Goal: Information Seeking & Learning: Check status

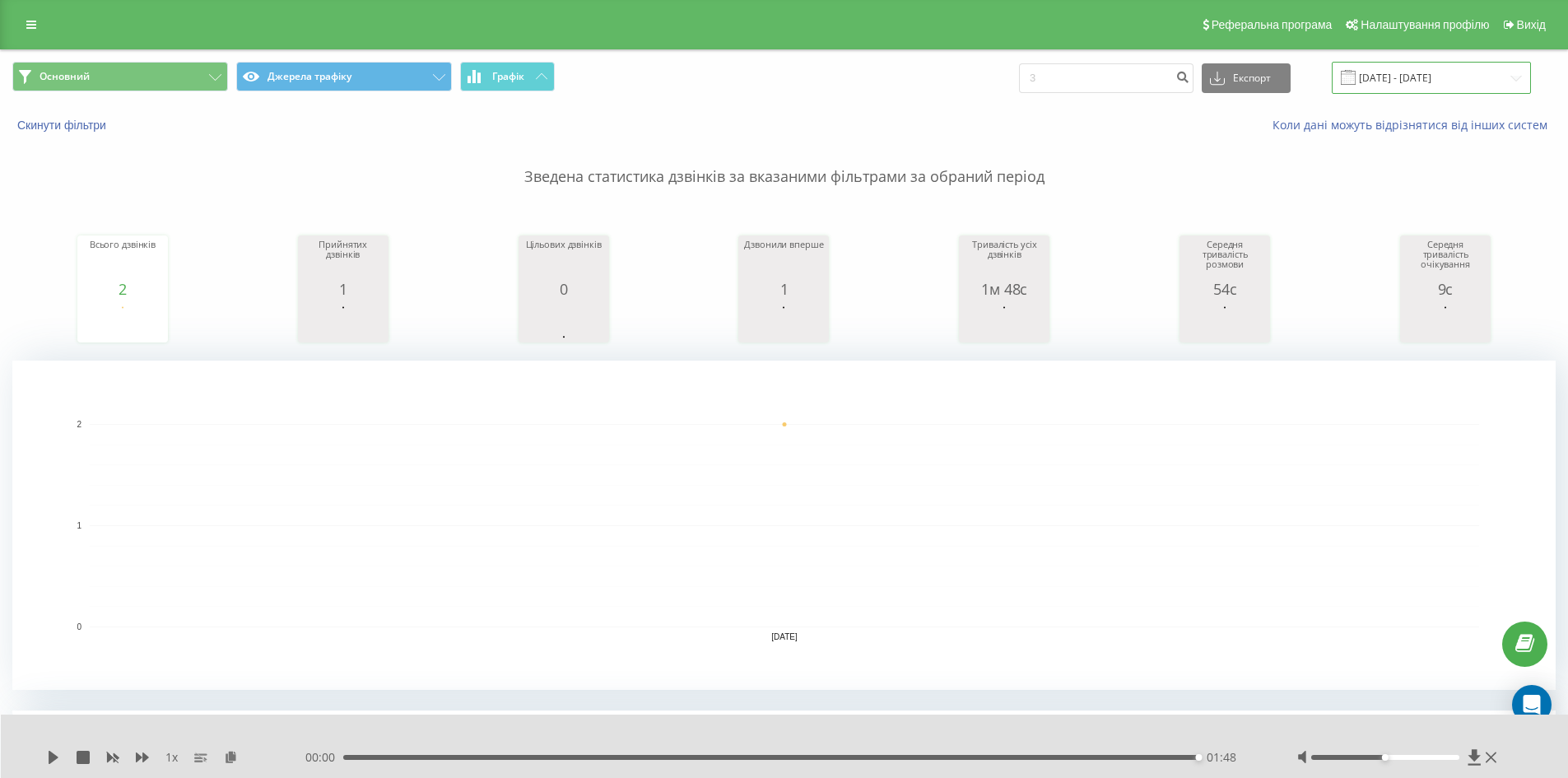
click at [1448, 89] on input "[DATE] - [DATE]" at bounding box center [1431, 78] width 199 height 32
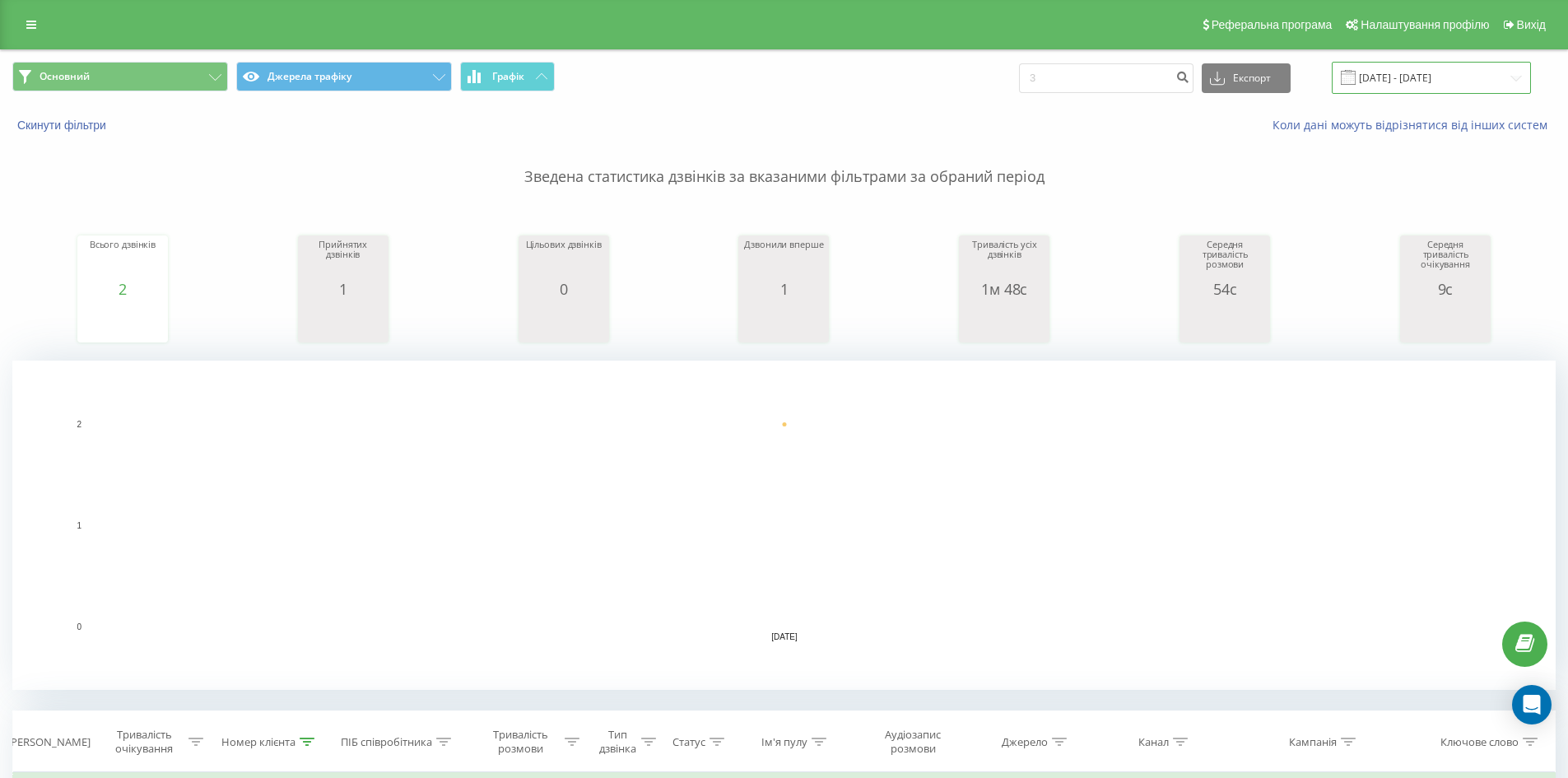
click at [1472, 79] on input "[DATE] - [DATE]" at bounding box center [1431, 78] width 199 height 32
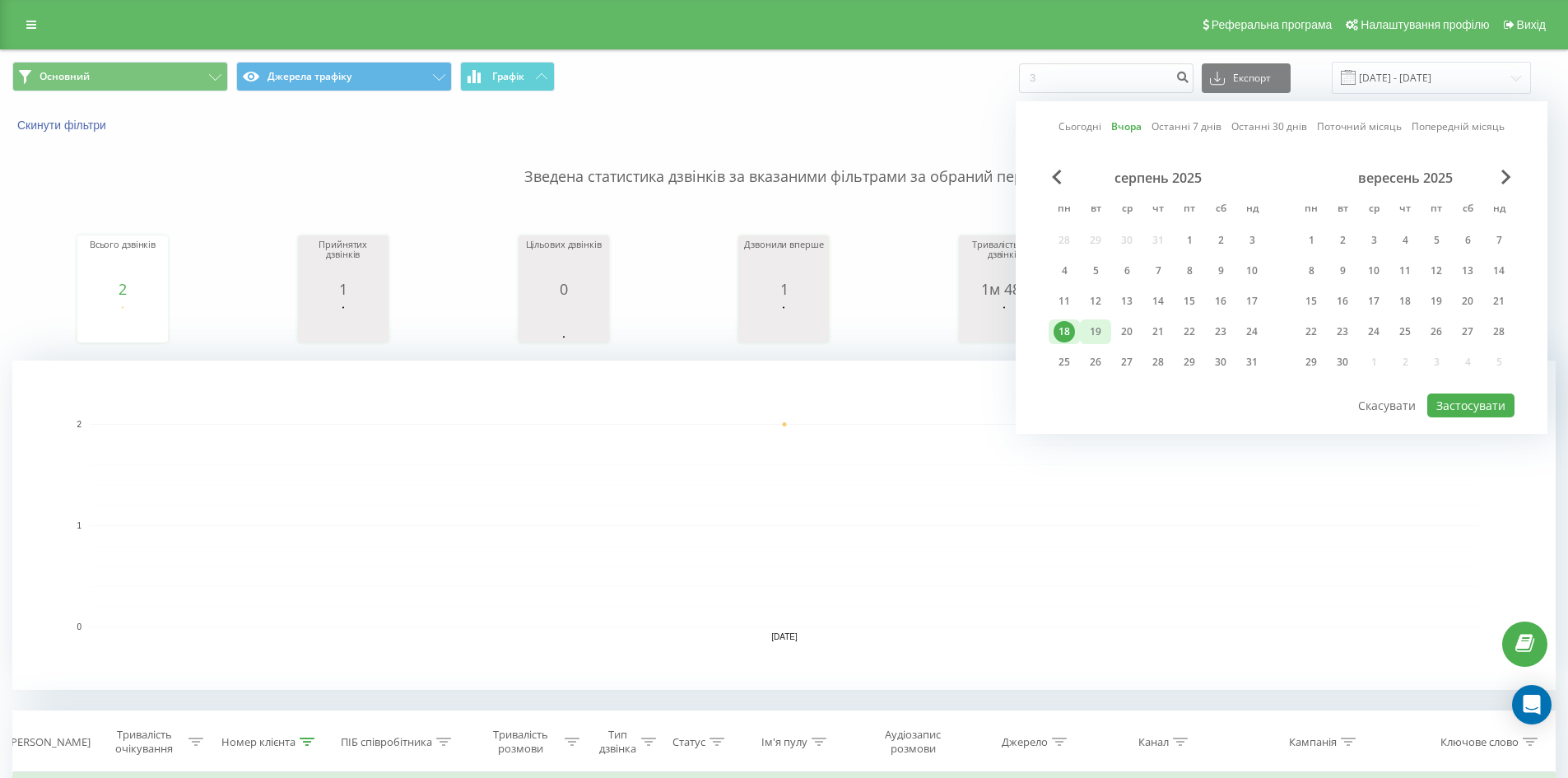
click at [1096, 328] on div "19" at bounding box center [1095, 332] width 21 height 21
click at [1443, 410] on button "Застосувати" at bounding box center [1471, 406] width 87 height 24
type input "[DATE] - [DATE]"
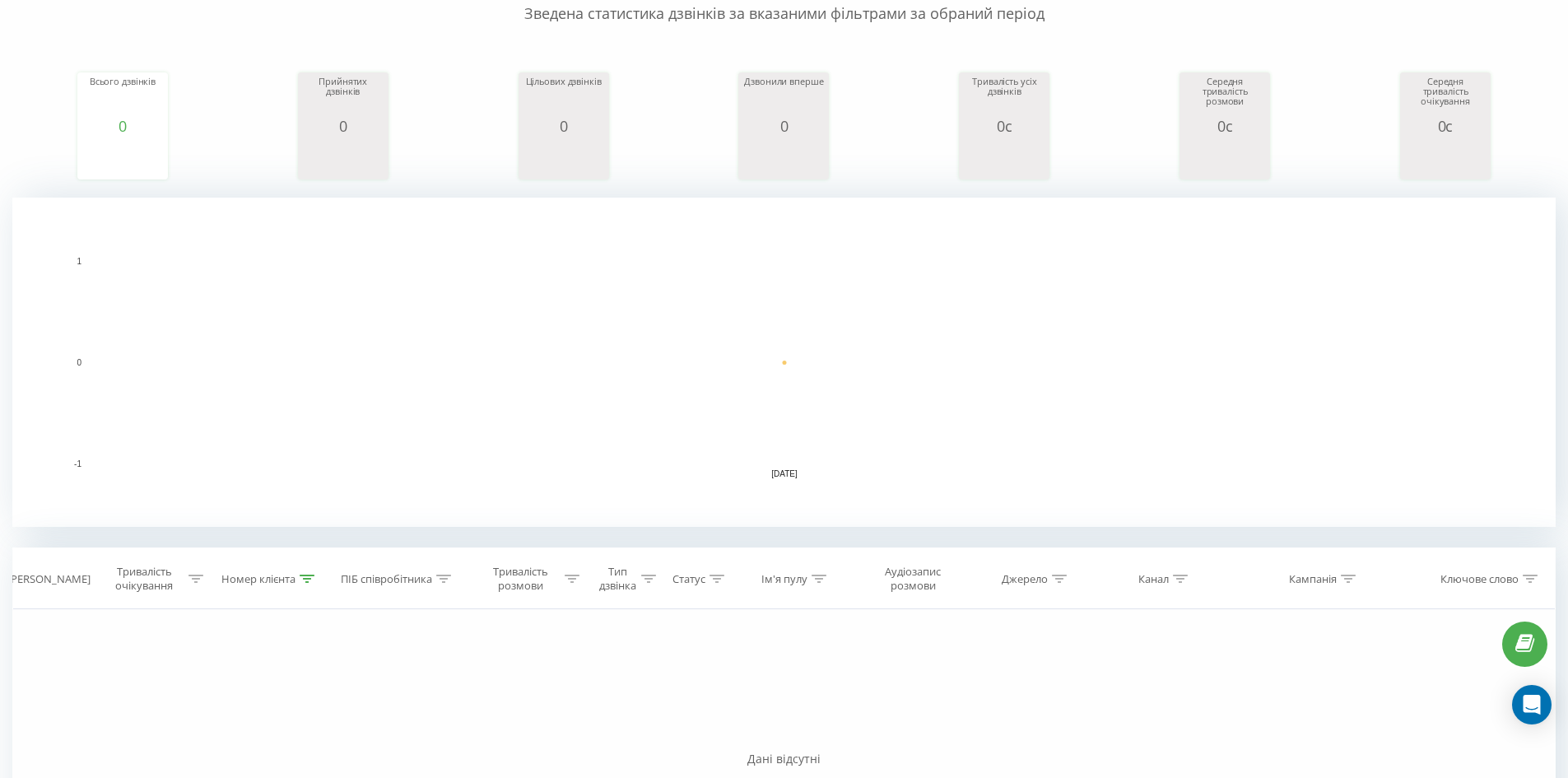
scroll to position [379, 0]
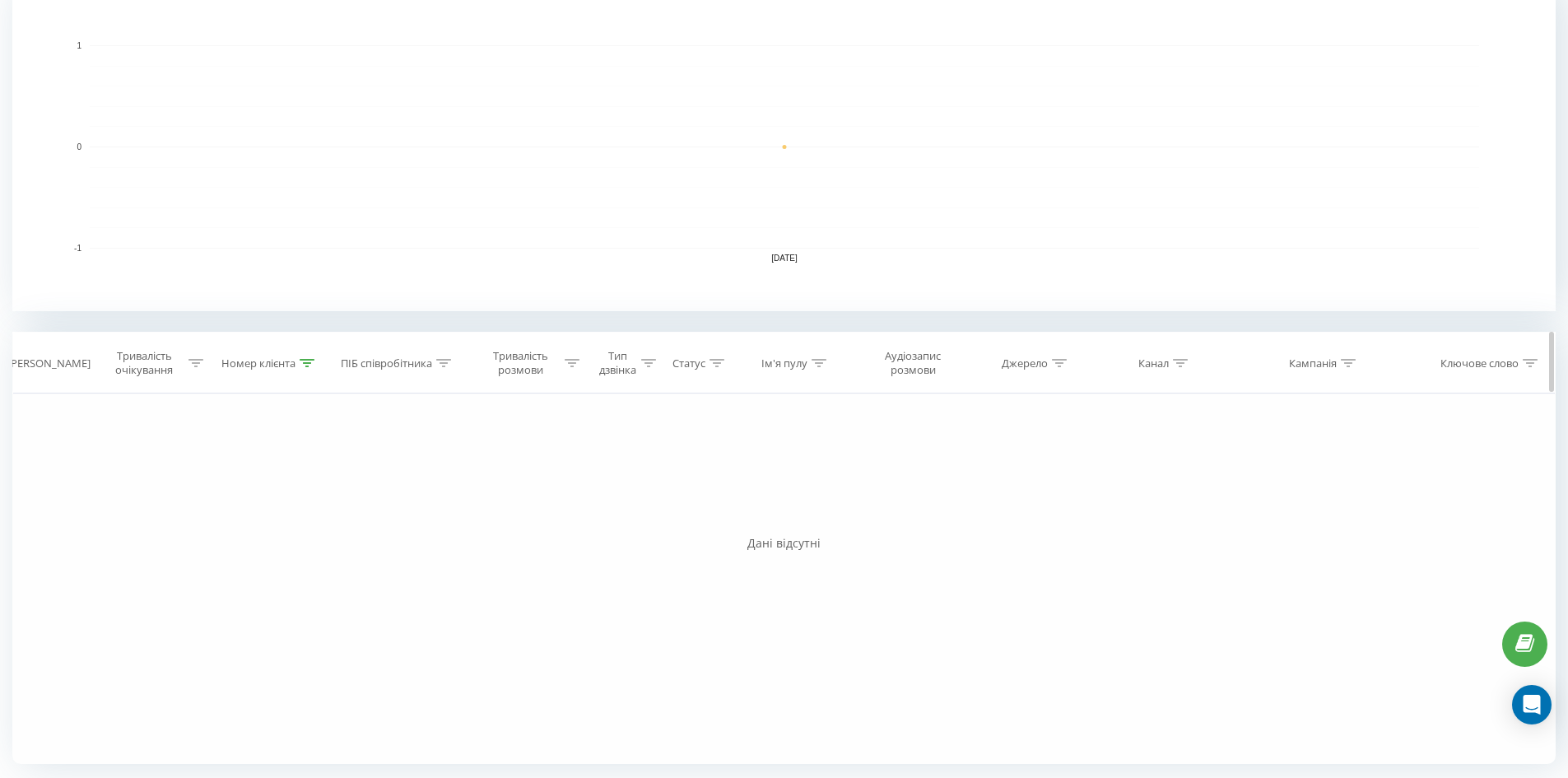
click at [301, 360] on icon at bounding box center [307, 363] width 15 height 8
click at [234, 508] on button "Скасувати" at bounding box center [232, 514] width 70 height 20
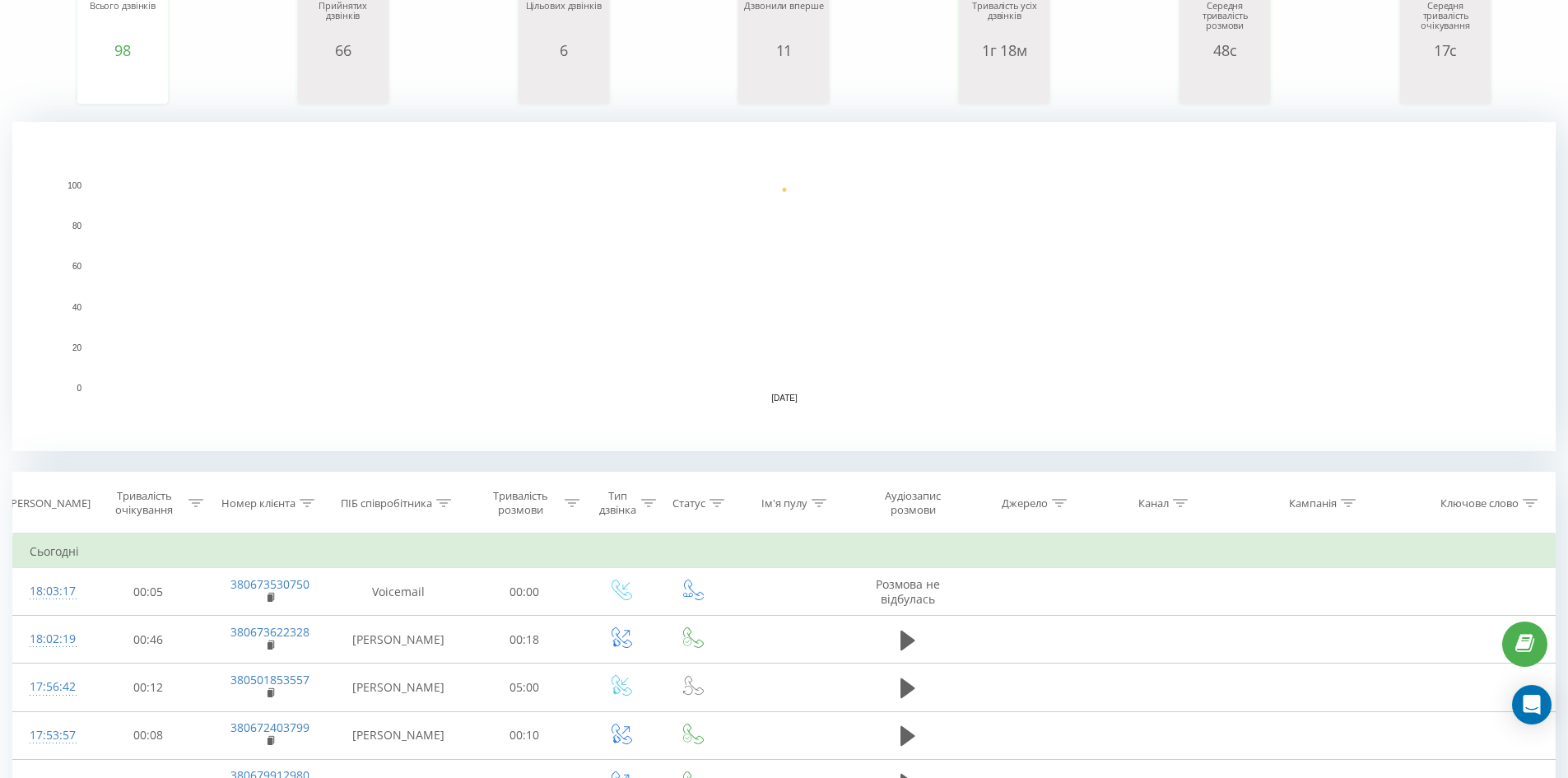
scroll to position [642, 0]
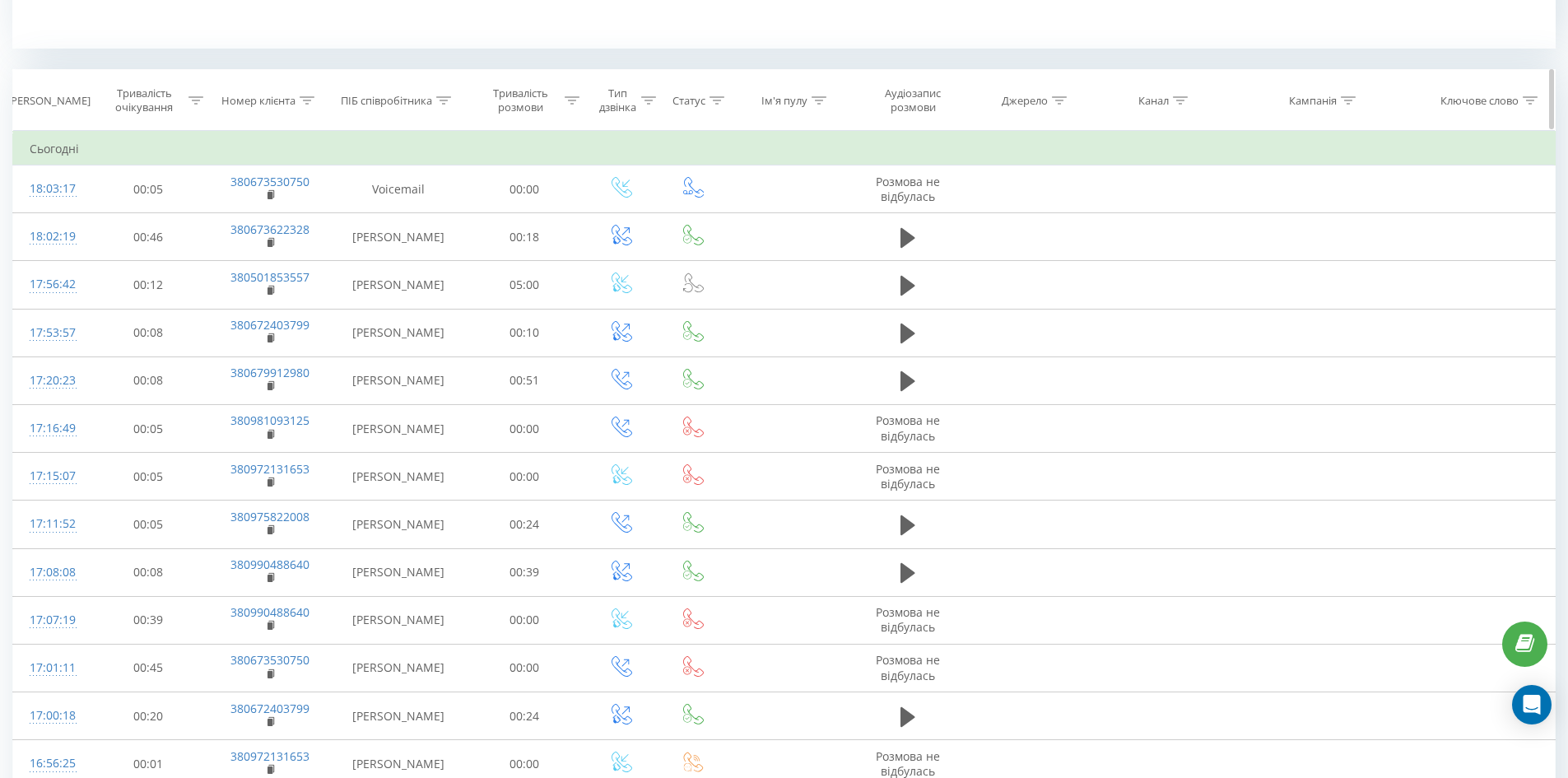
click at [1185, 101] on icon at bounding box center [1180, 100] width 15 height 8
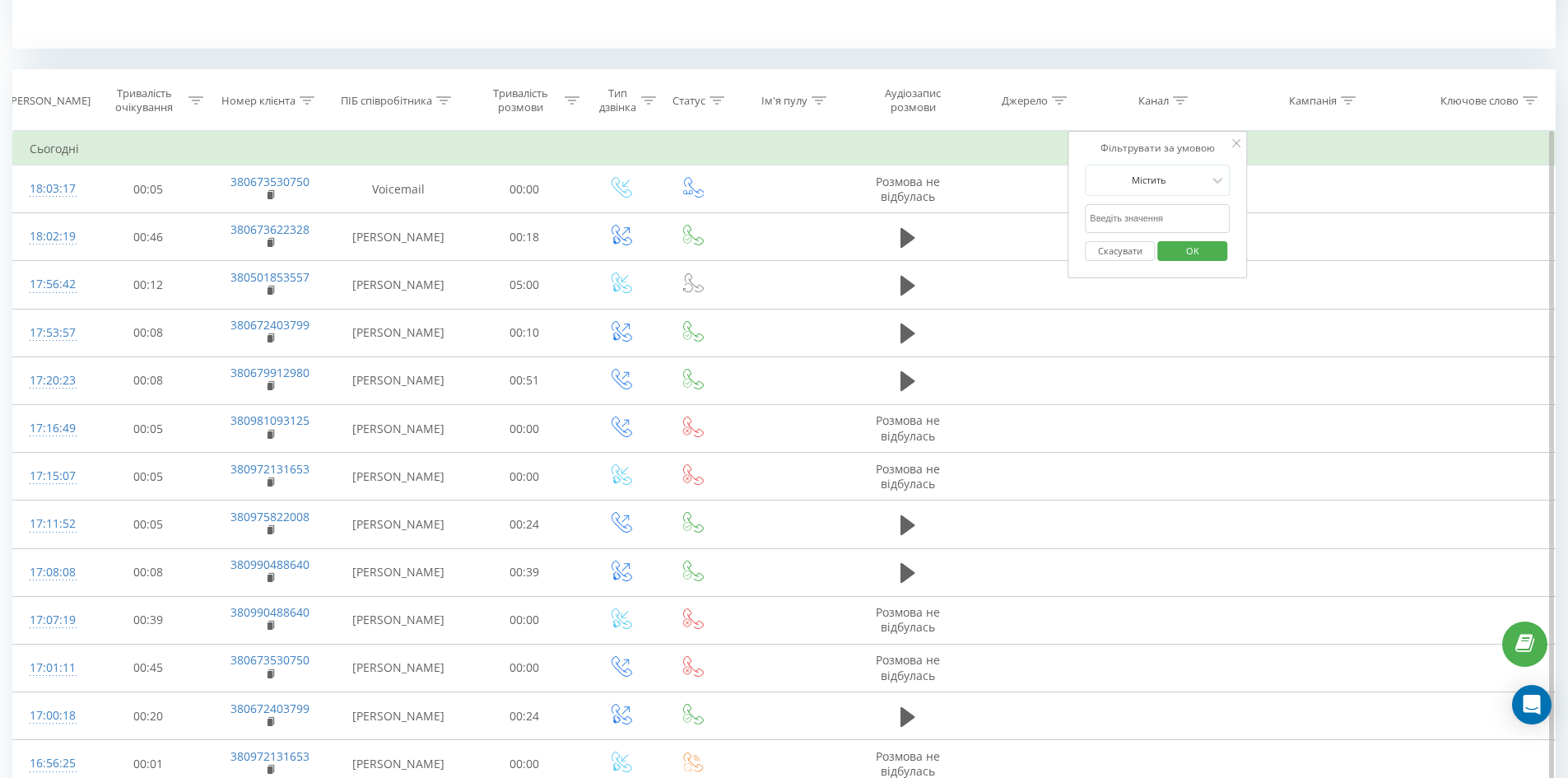
click at [1157, 215] on input "text" at bounding box center [1157, 219] width 144 height 29
type input "cpc"
click at [1192, 252] on span "OK" at bounding box center [1193, 251] width 46 height 26
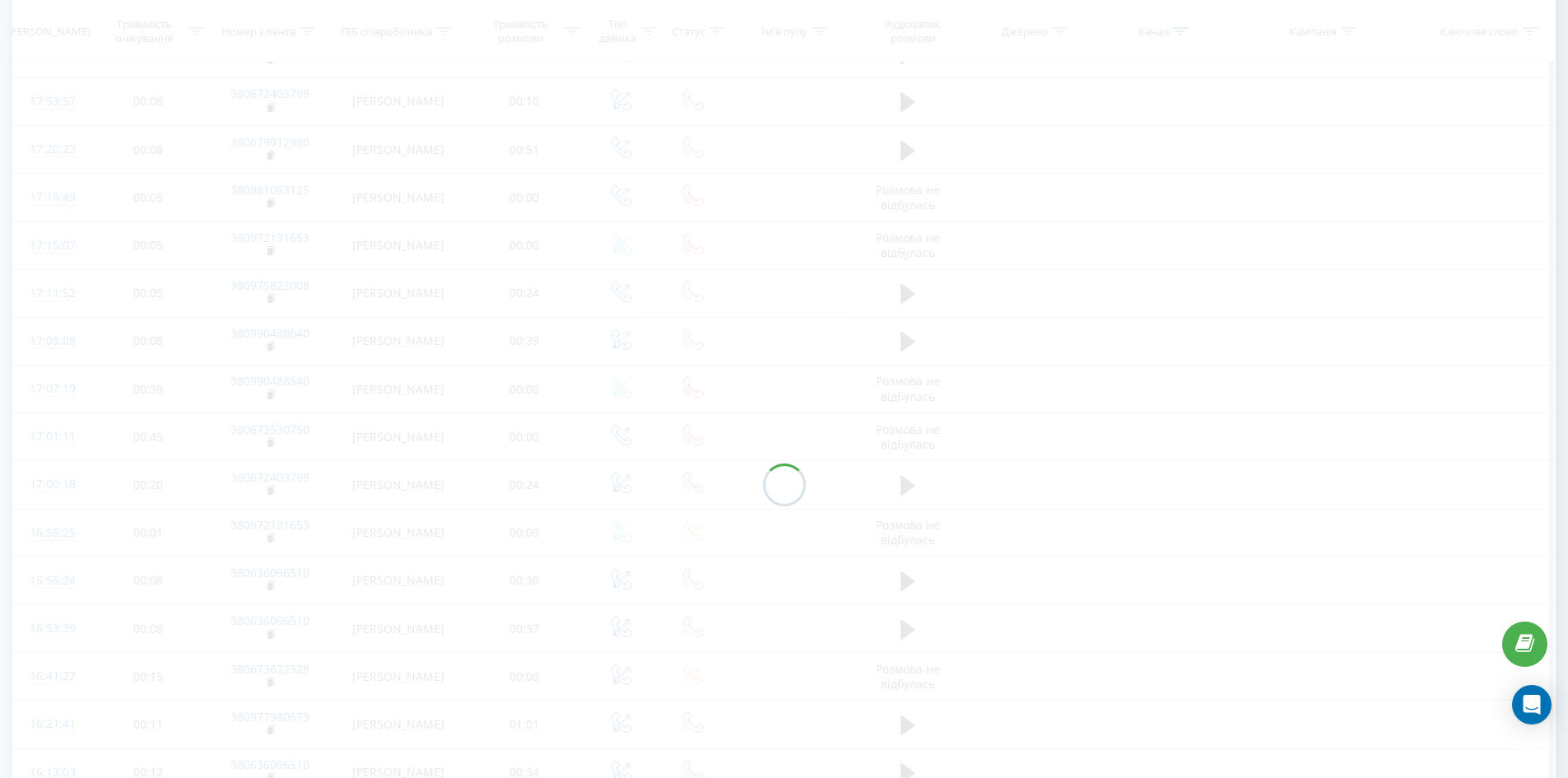
scroll to position [427, 0]
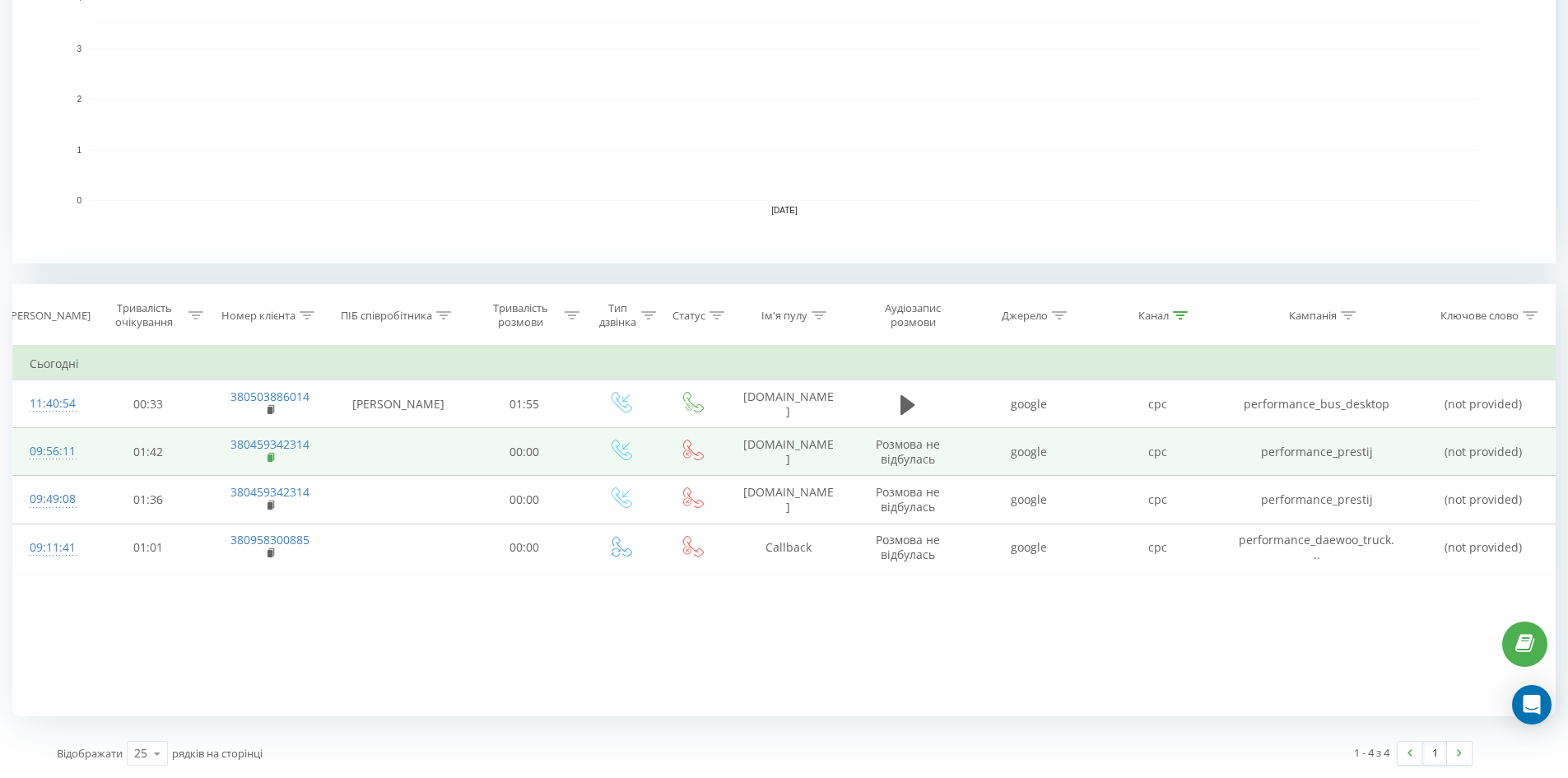
click at [270, 459] on rect at bounding box center [269, 458] width 5 height 7
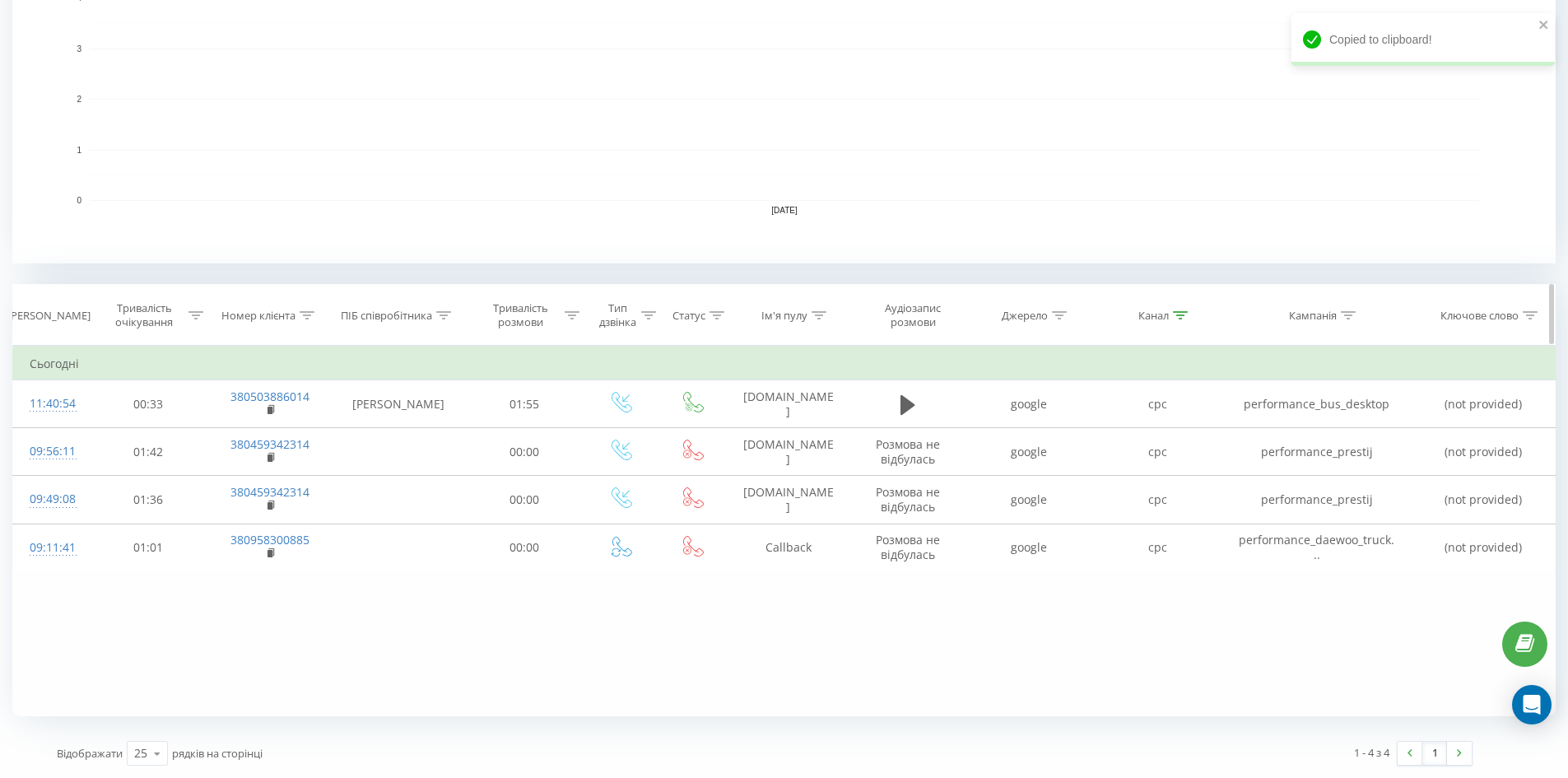
click at [301, 316] on icon at bounding box center [307, 315] width 15 height 8
click at [283, 437] on input "380683842631" at bounding box center [269, 433] width 144 height 29
paste input "380459342314"
type input "380459342314"
click at [301, 463] on span "OK" at bounding box center [305, 466] width 46 height 26
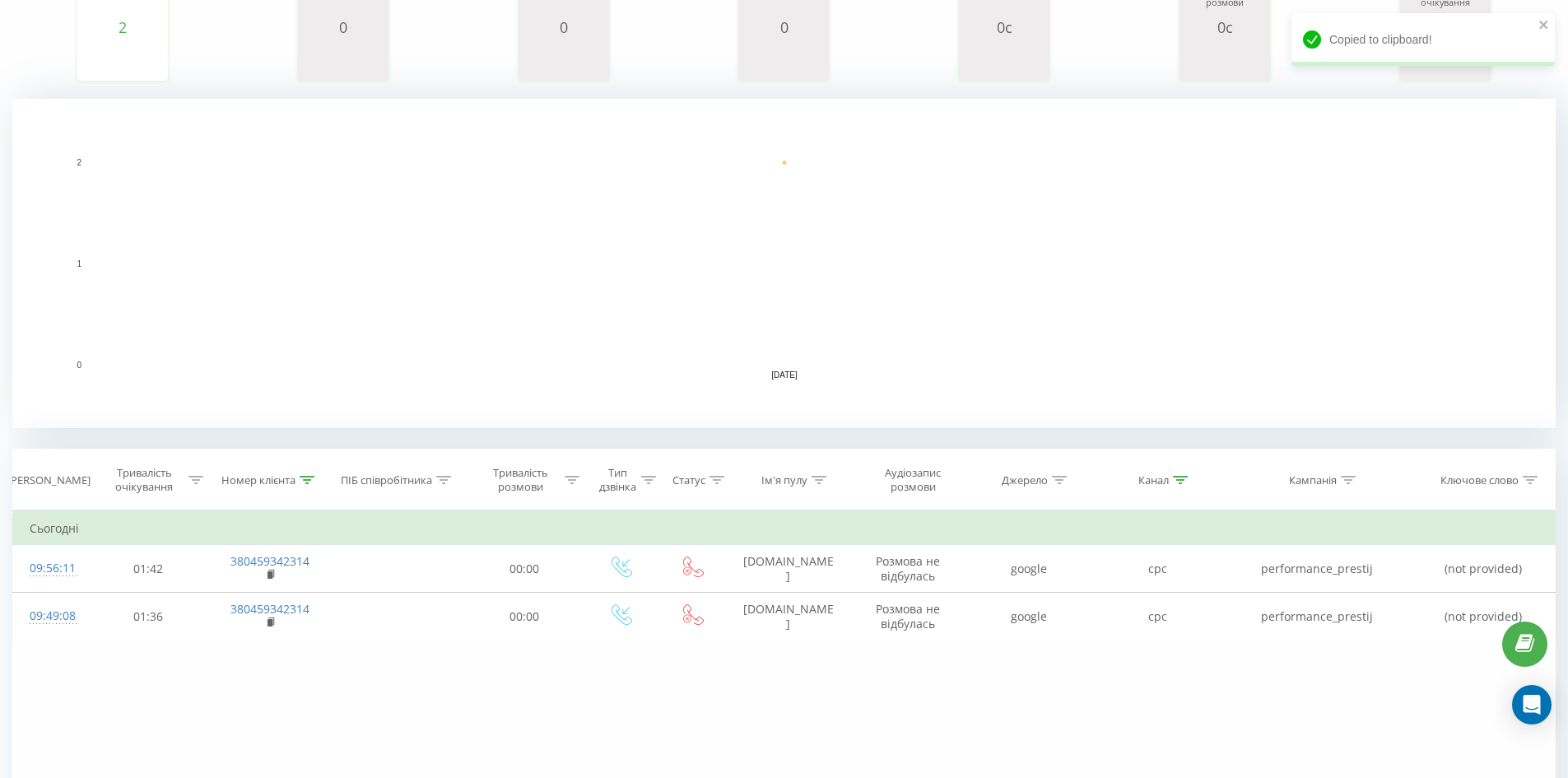
scroll to position [427, 0]
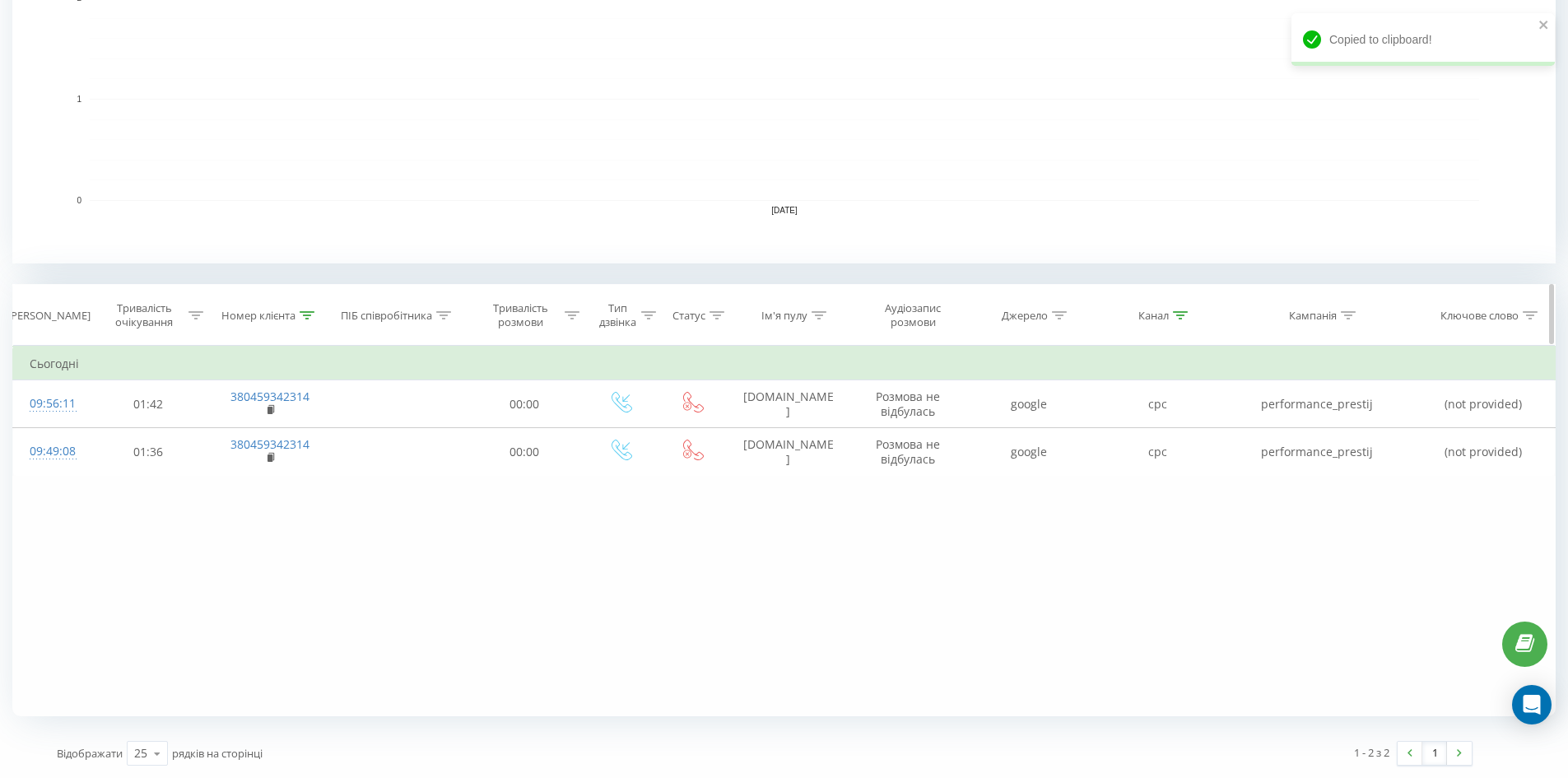
click at [1190, 316] on div "Канал" at bounding box center [1157, 315] width 129 height 14
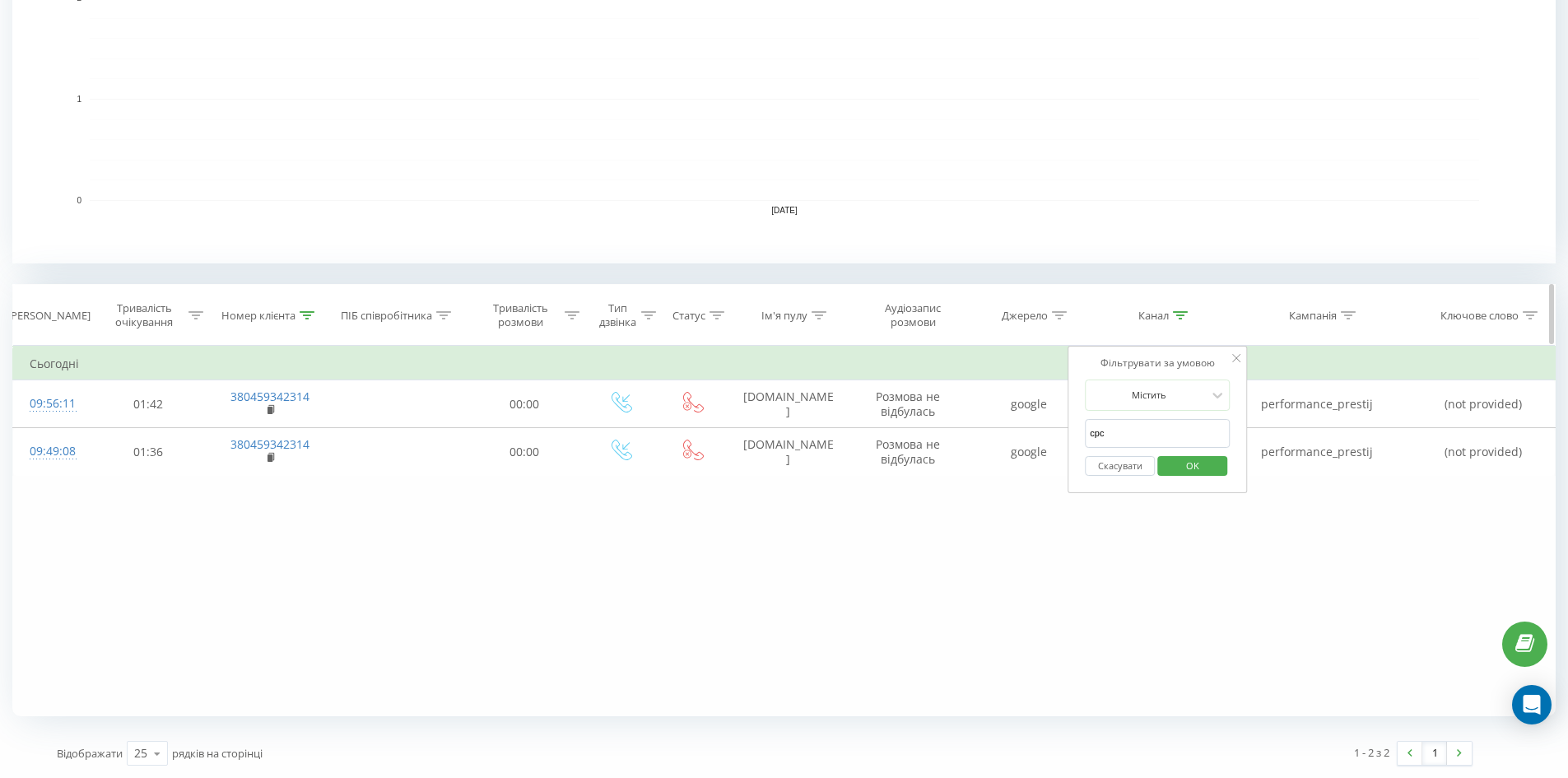
click at [1187, 316] on icon at bounding box center [1180, 315] width 15 height 8
click at [1188, 316] on icon at bounding box center [1180, 315] width 15 height 8
click at [1133, 465] on button "Скасувати" at bounding box center [1120, 467] width 70 height 20
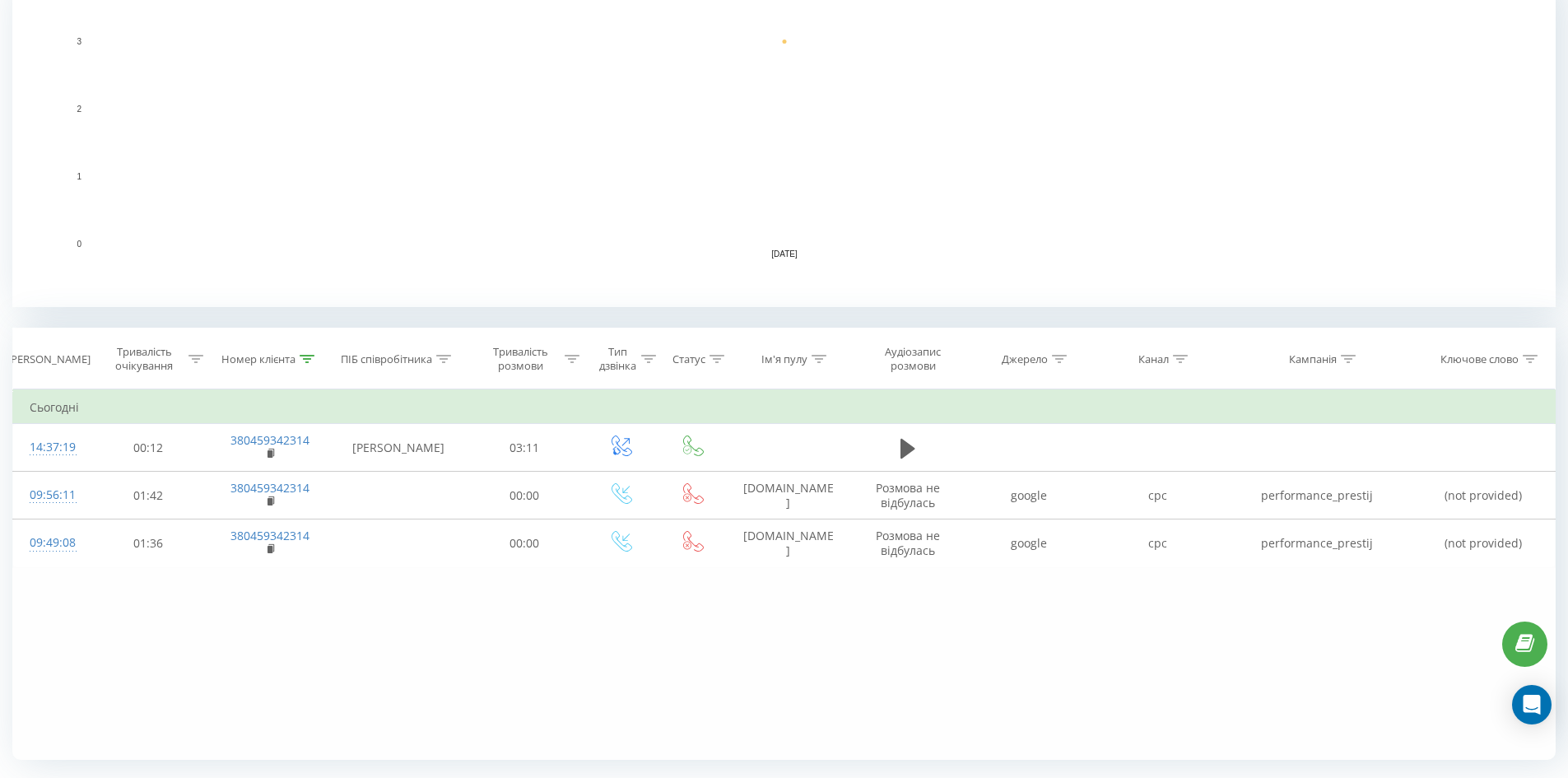
scroll to position [427, 0]
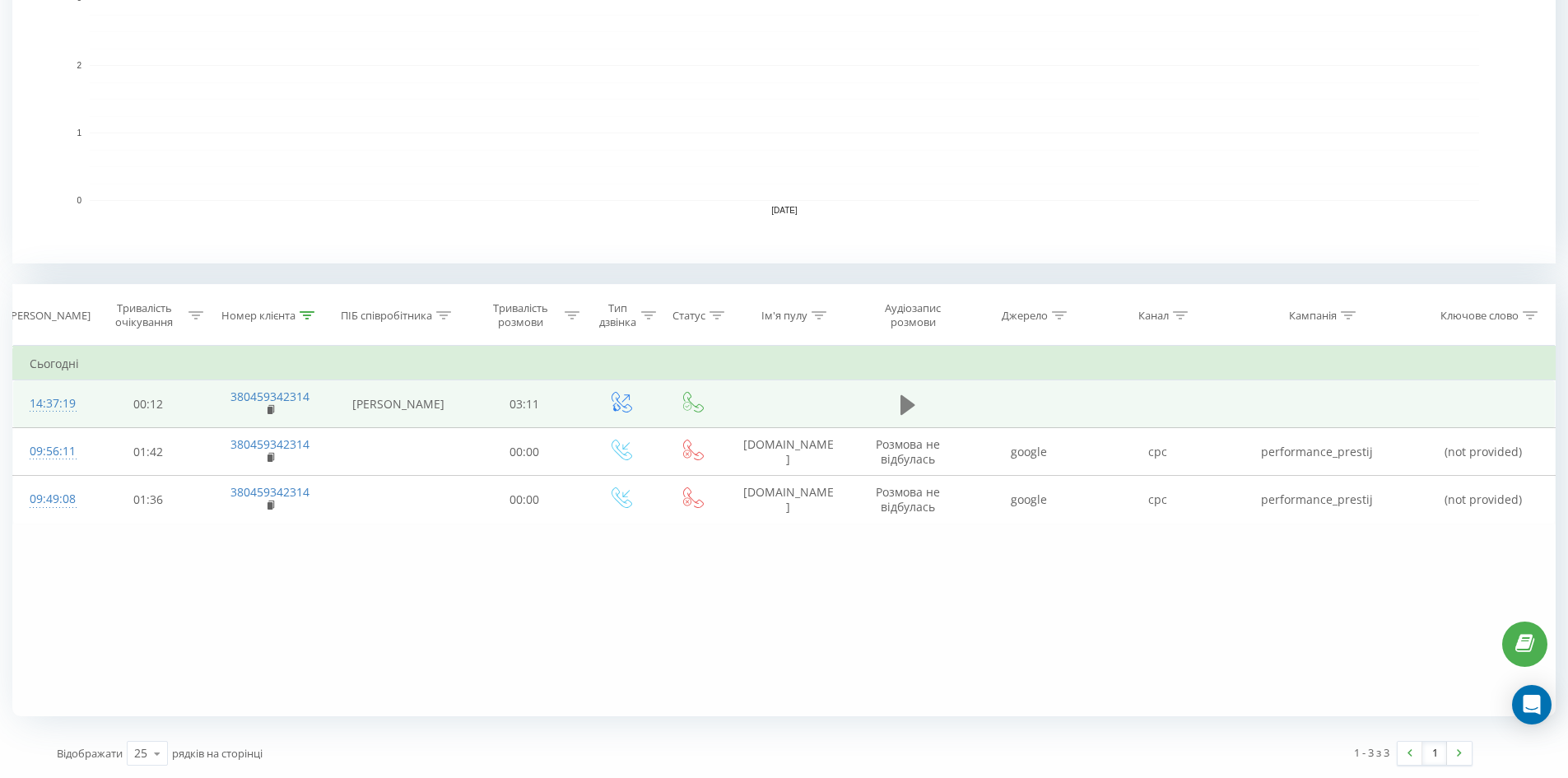
click at [912, 402] on icon at bounding box center [908, 405] width 15 height 23
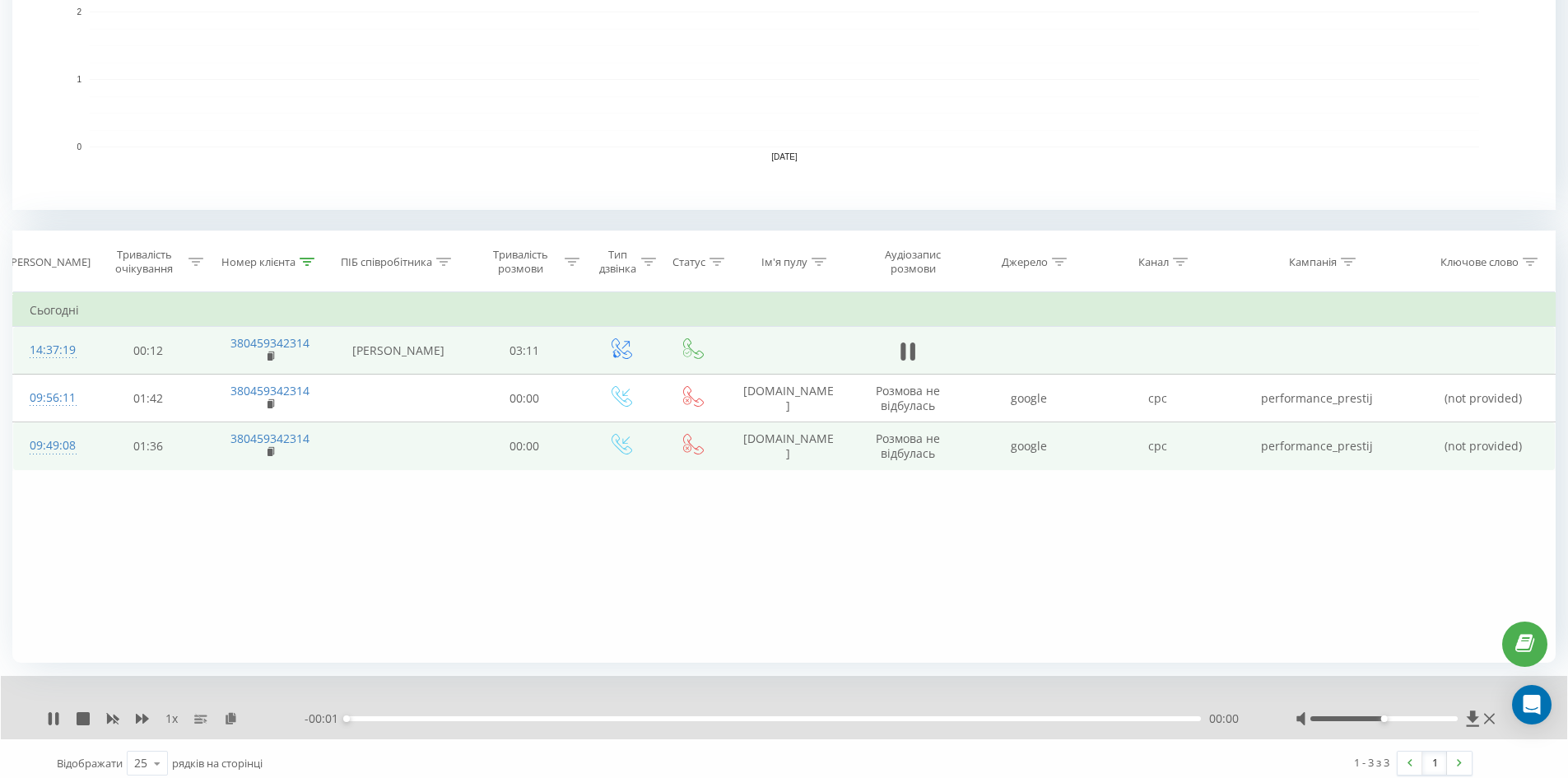
scroll to position [490, 0]
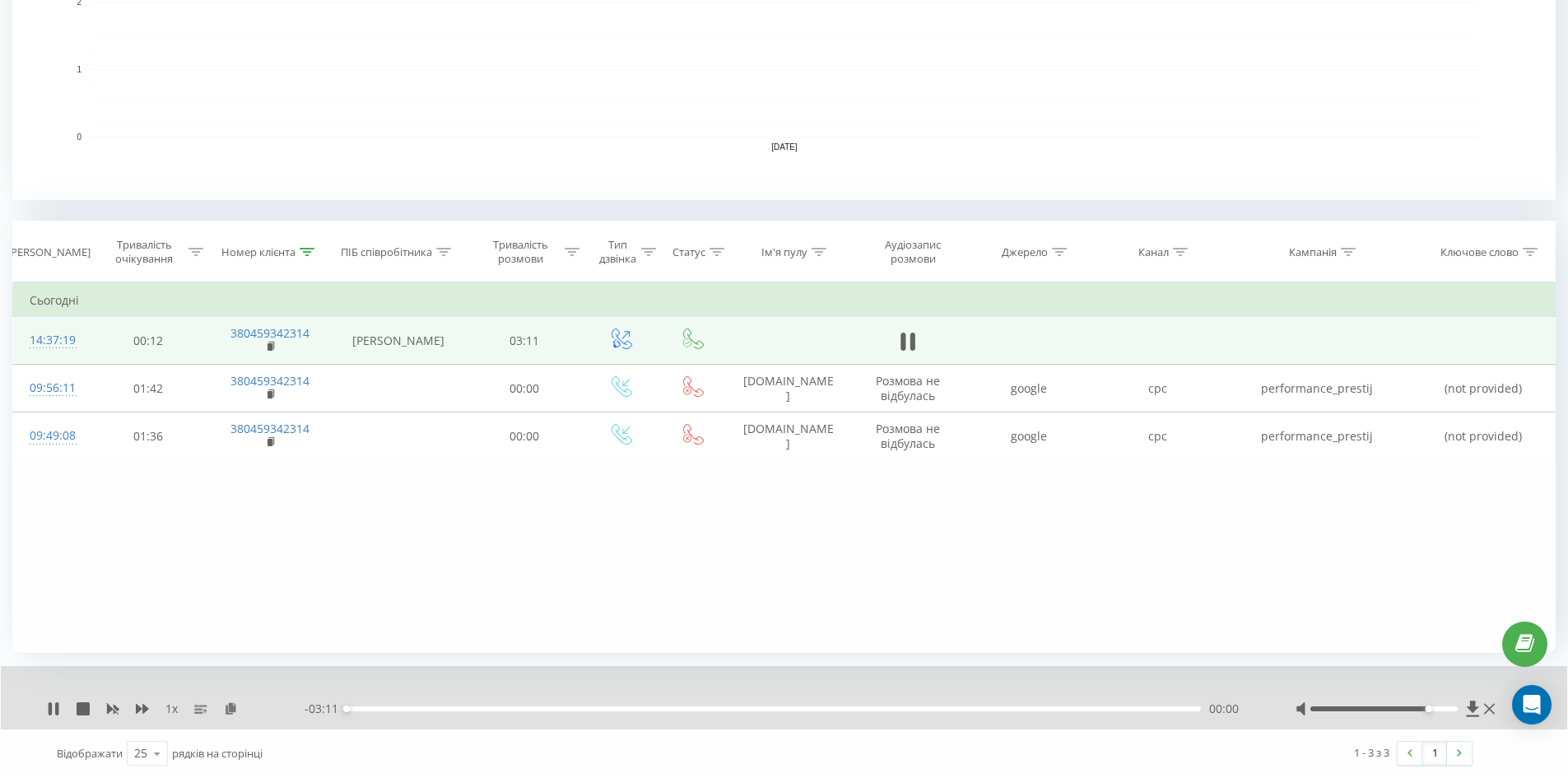
drag, startPoint x: 1387, startPoint y: 708, endPoint x: 1440, endPoint y: 709, distance: 53.0
click at [1431, 709] on div "Accessibility label" at bounding box center [1427, 709] width 6 height 6
click at [370, 709] on div "00:00" at bounding box center [773, 709] width 854 height 5
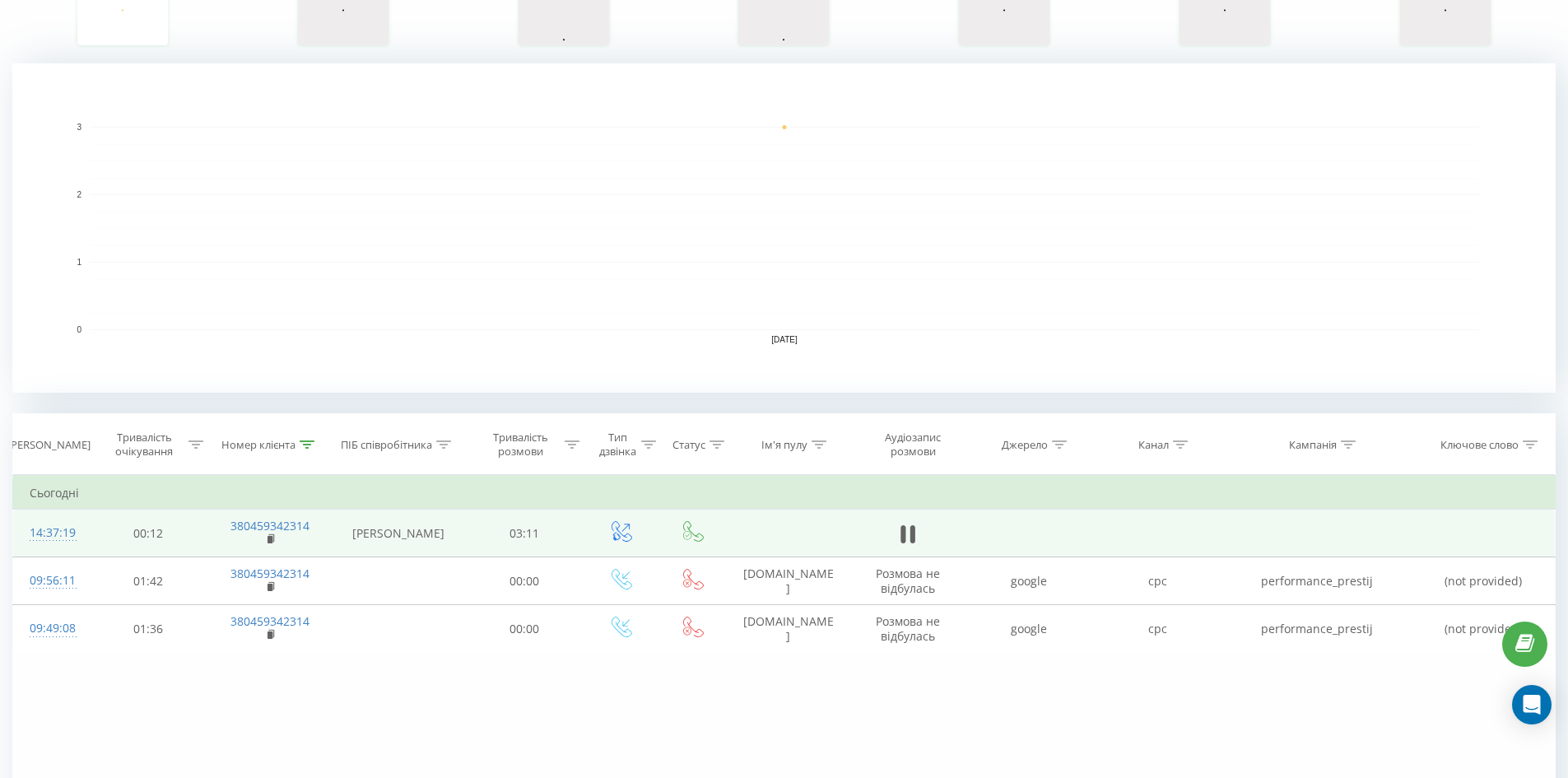
scroll to position [427, 0]
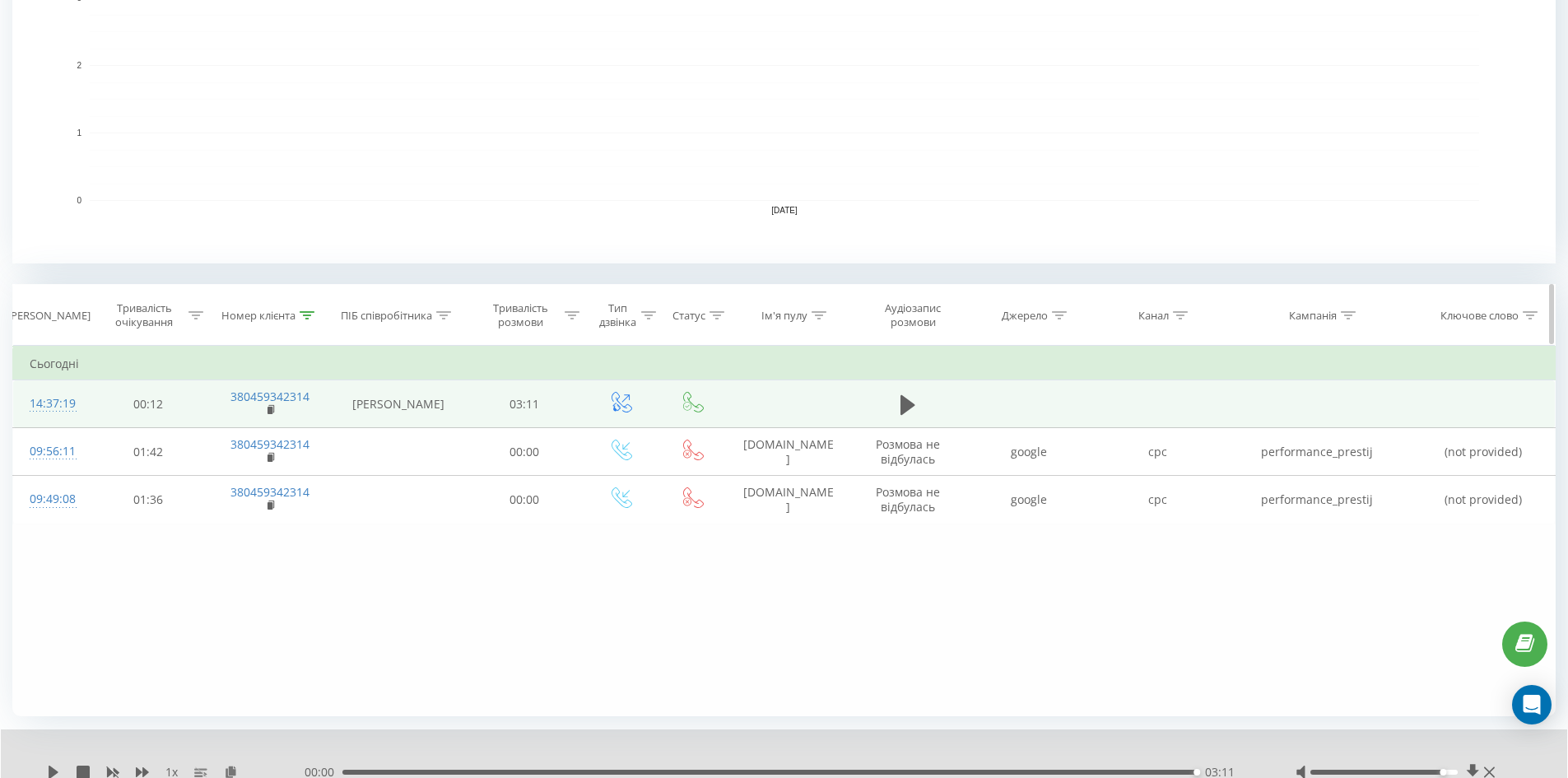
click at [310, 315] on icon at bounding box center [307, 315] width 15 height 8
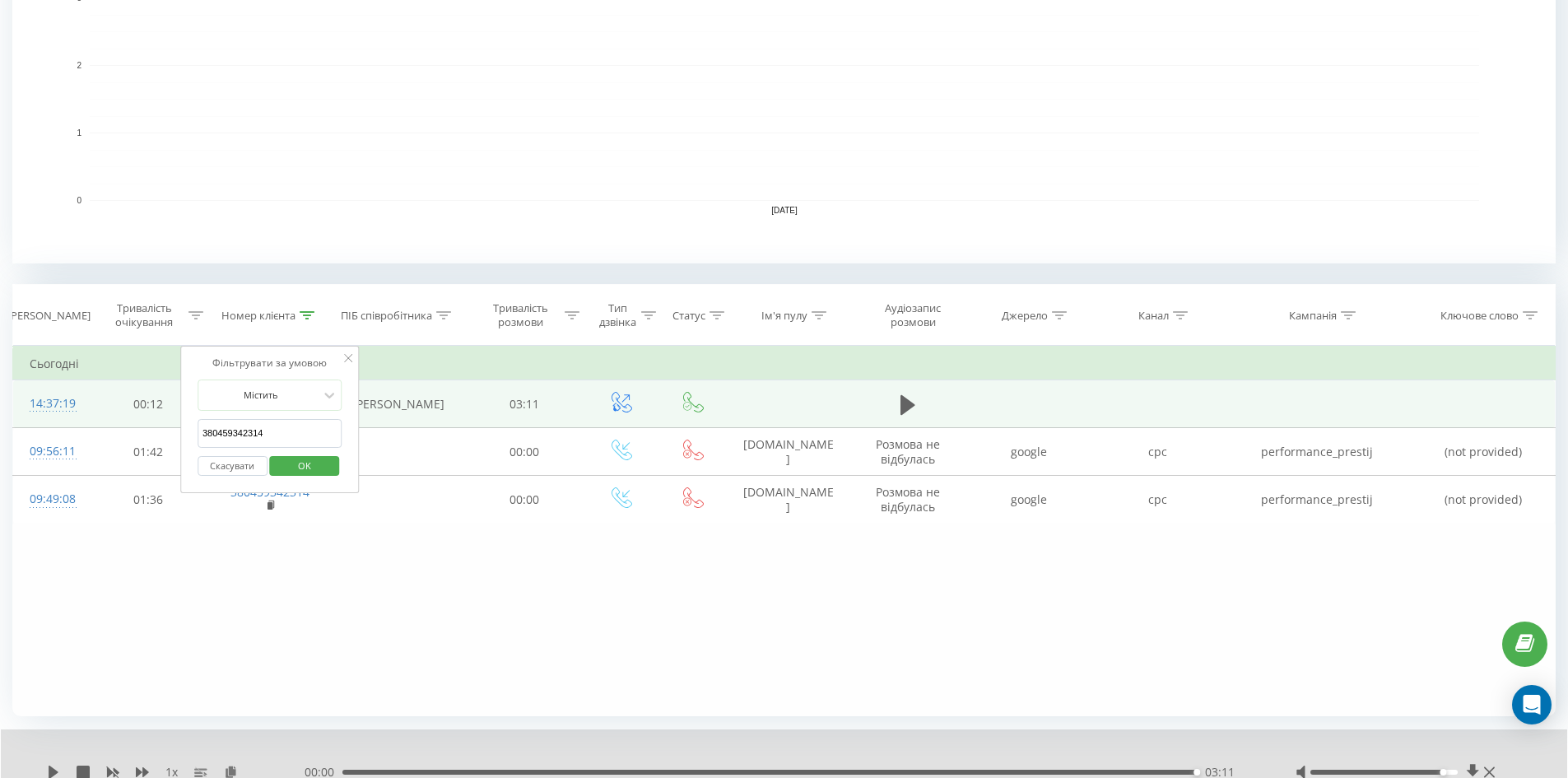
click at [227, 454] on div "Скасувати OK" at bounding box center [269, 467] width 144 height 37
click at [226, 458] on button "Скасувати" at bounding box center [232, 467] width 70 height 20
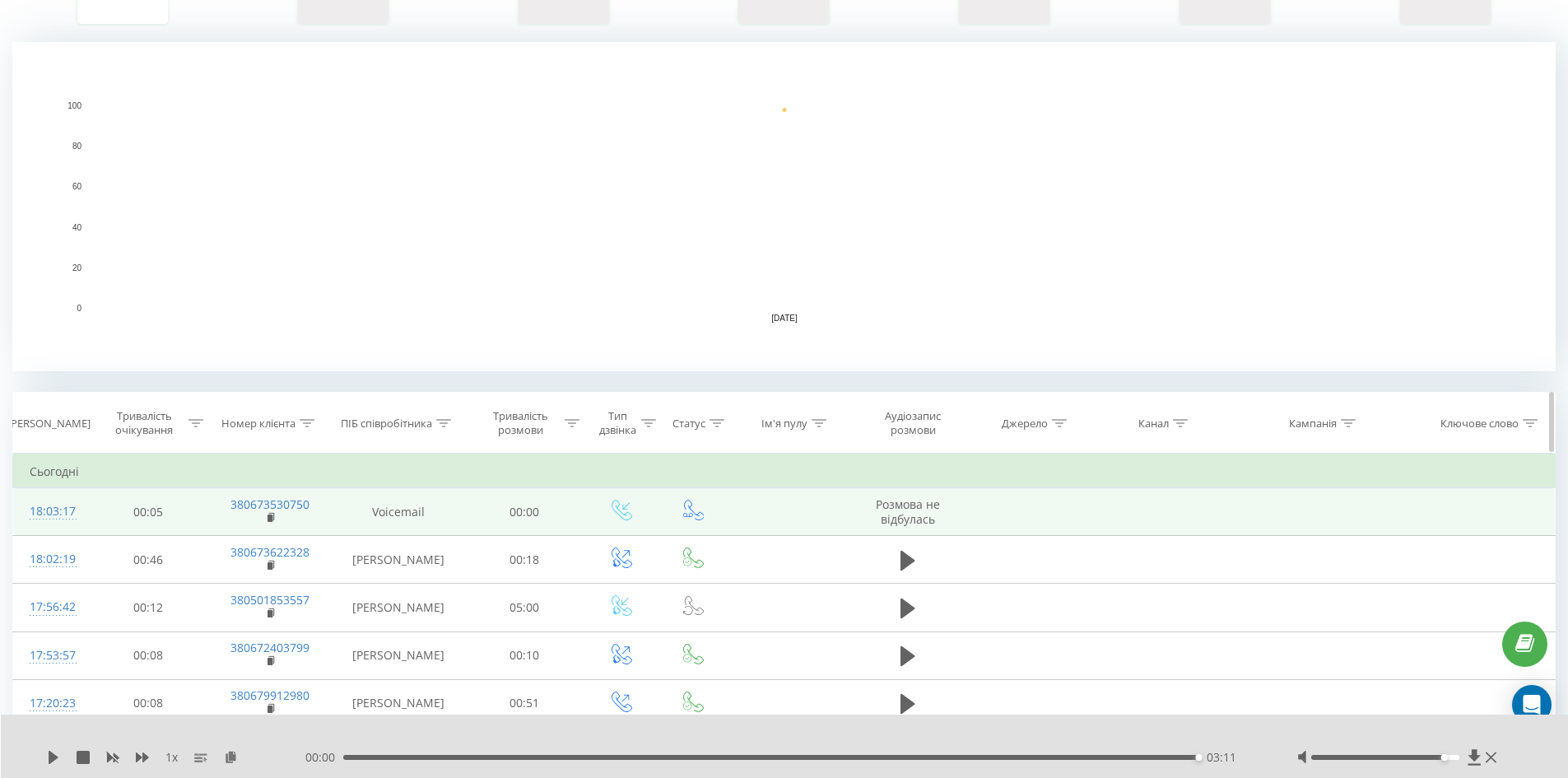
scroll to position [588, 0]
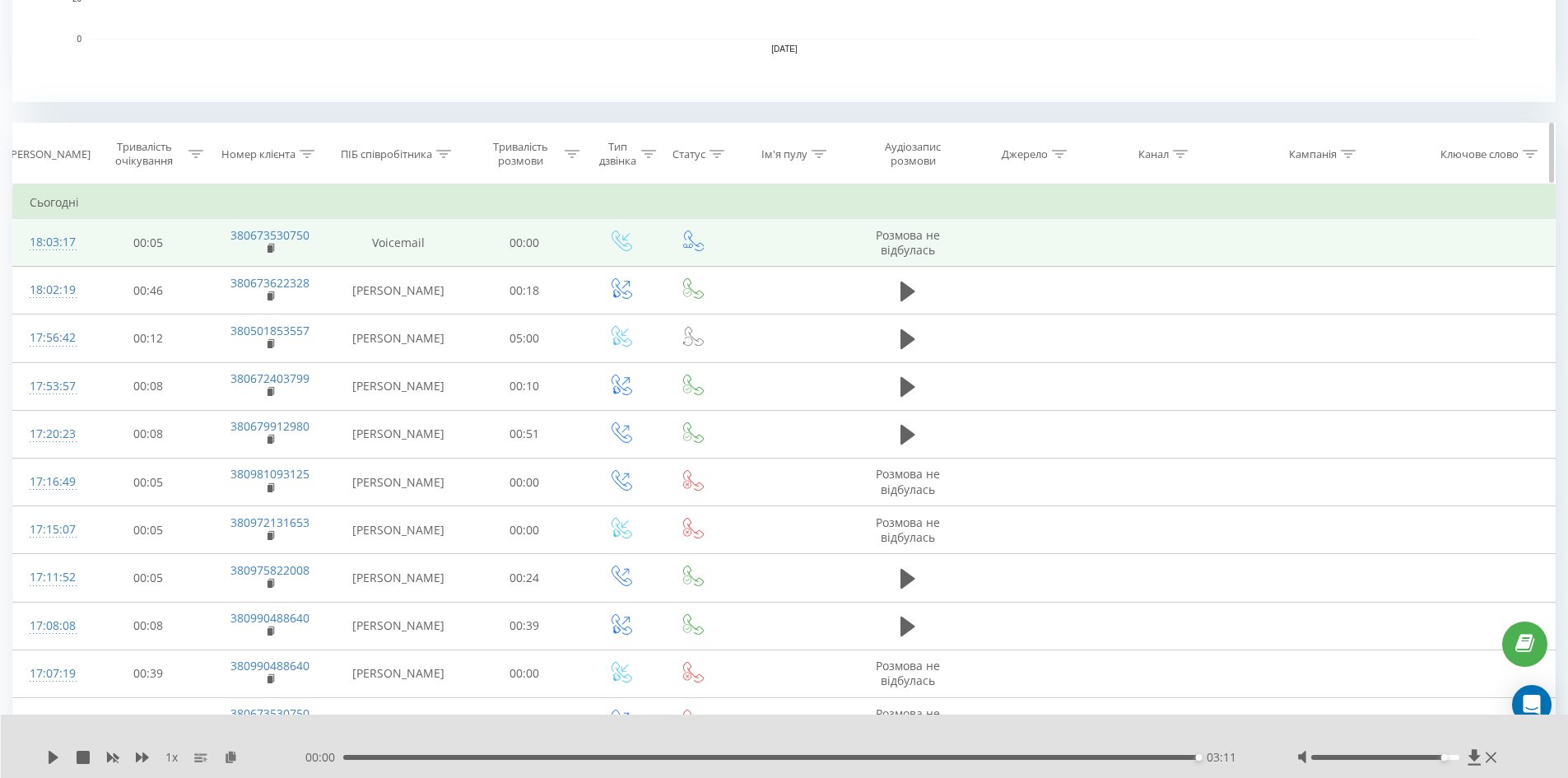
click at [1183, 148] on div at bounding box center [1180, 154] width 15 height 14
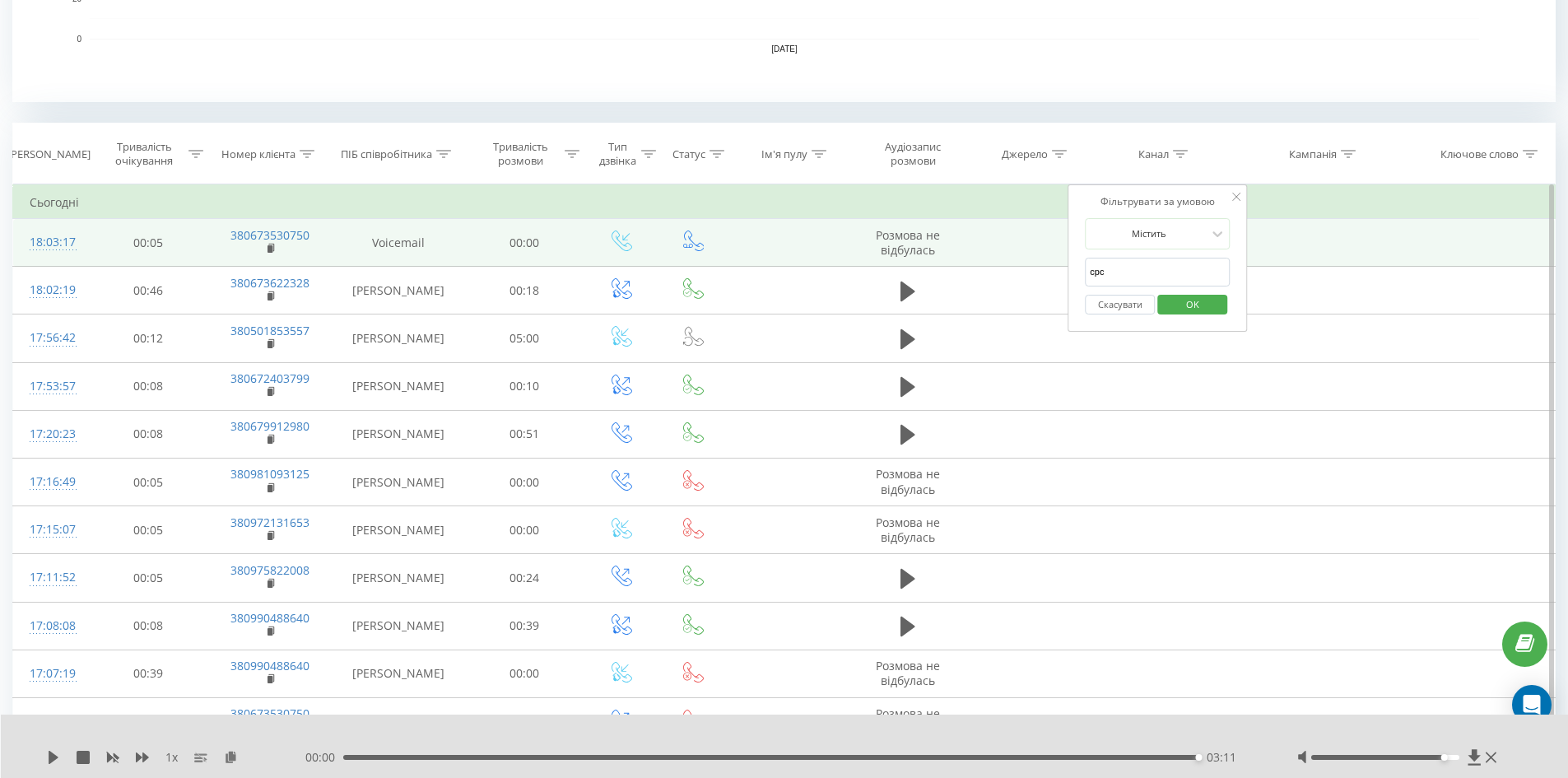
click at [1155, 266] on input "cpc" at bounding box center [1157, 271] width 144 height 29
type input "cpc"
click at [1176, 301] on span "OK" at bounding box center [1193, 305] width 46 height 26
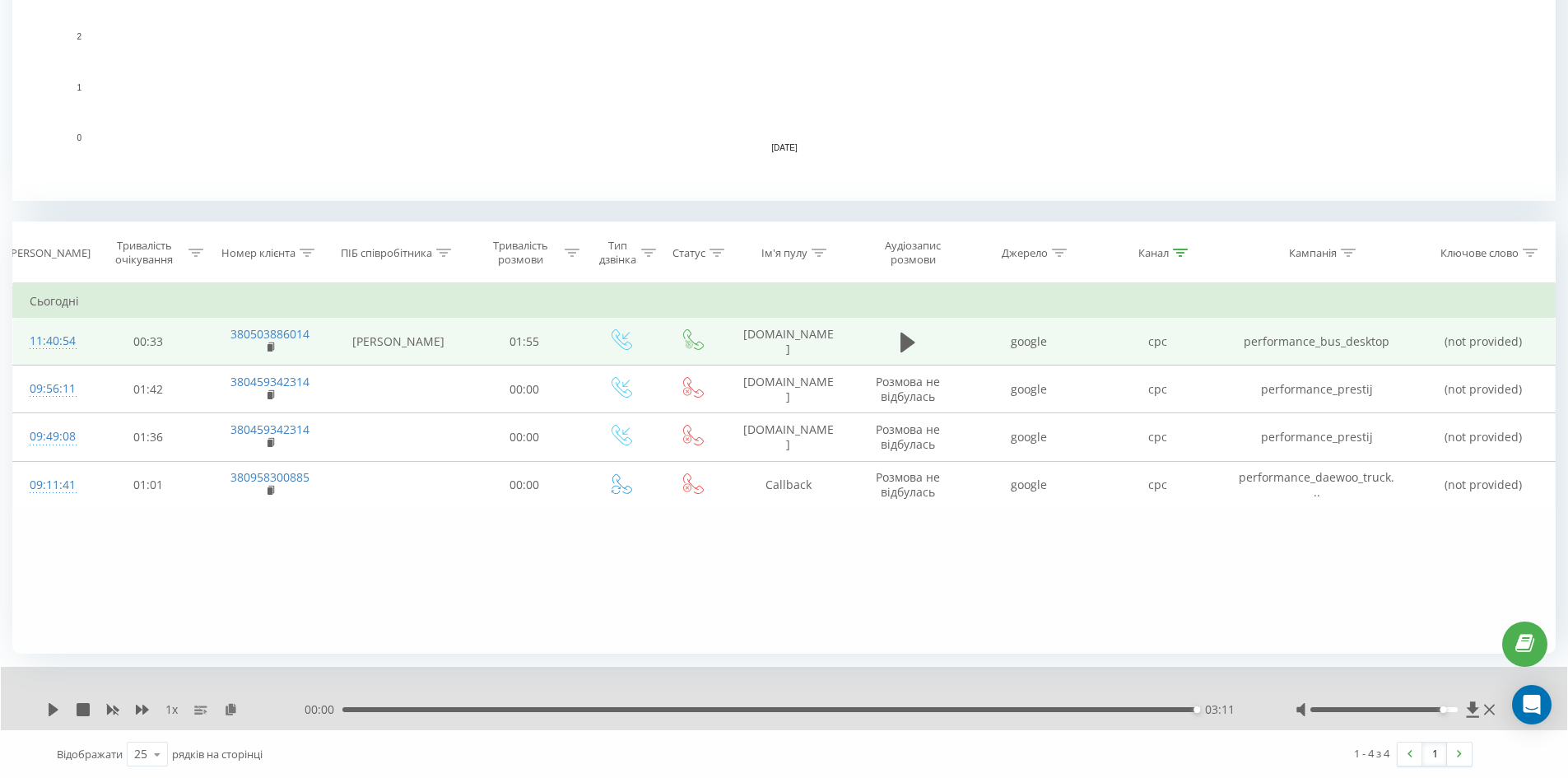
scroll to position [490, 0]
click at [897, 341] on button at bounding box center [907, 342] width 25 height 25
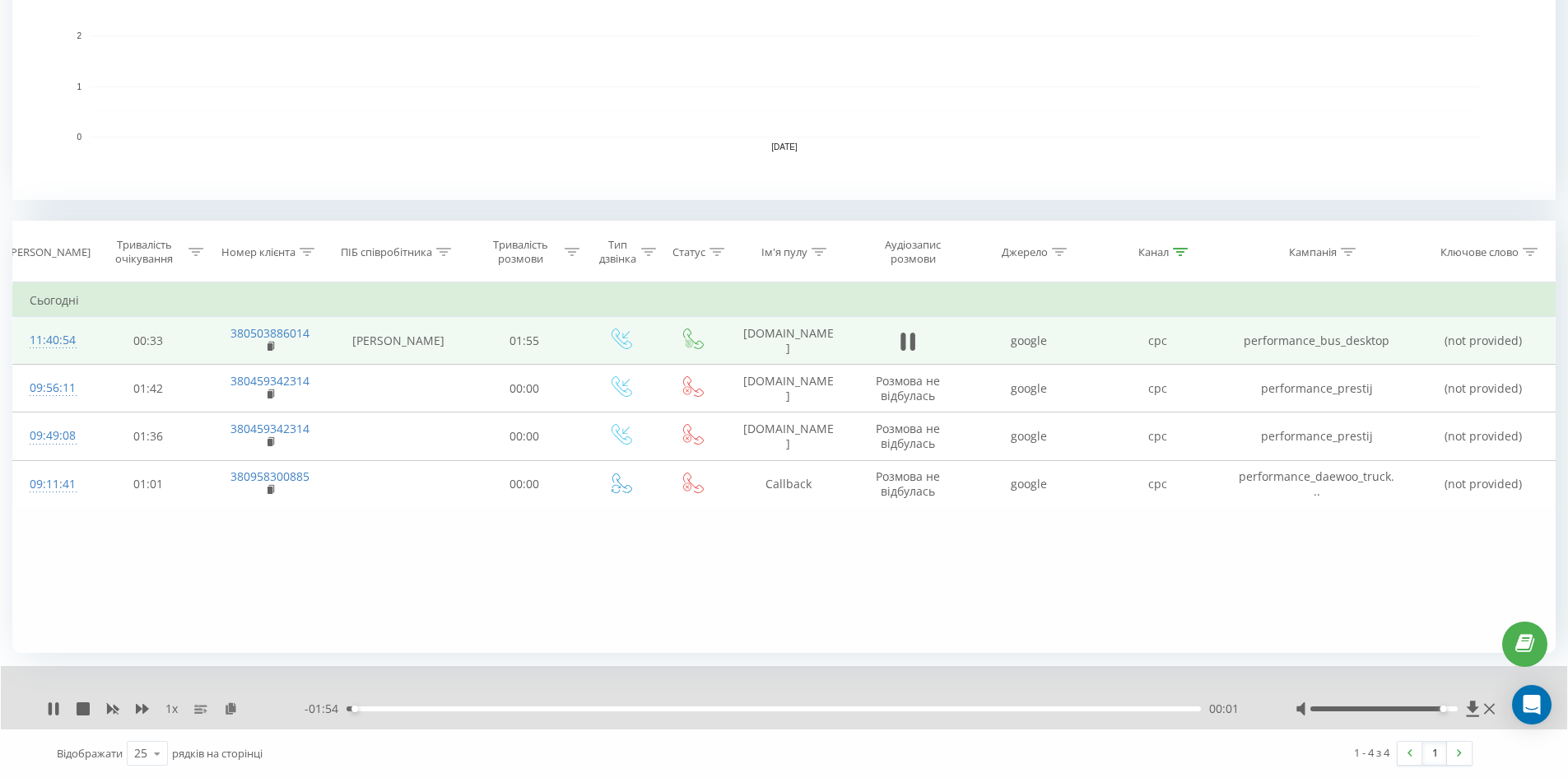
click at [442, 707] on div "00:01" at bounding box center [773, 709] width 854 height 5
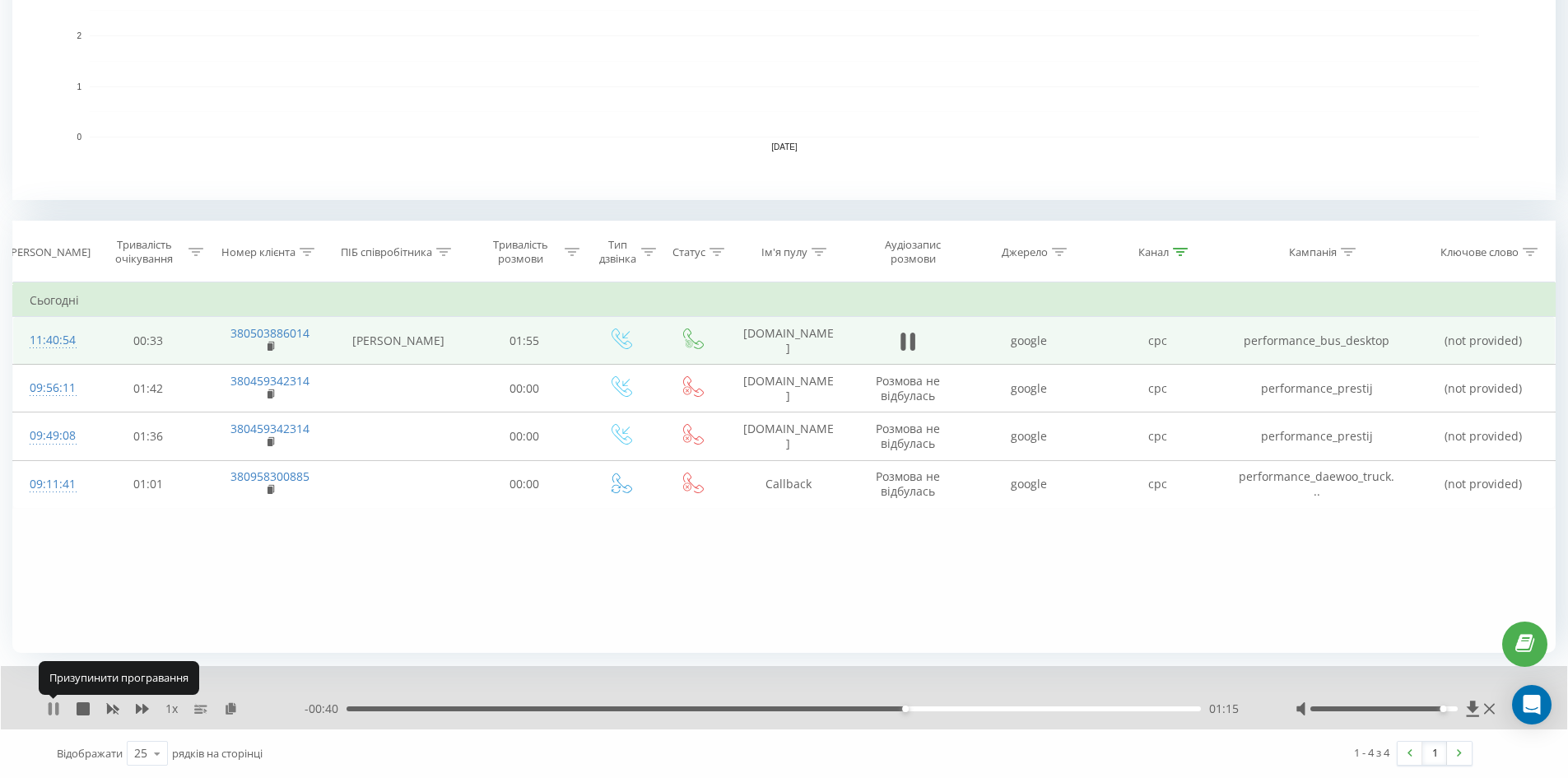
click at [48, 712] on icon at bounding box center [50, 709] width 4 height 13
